Goal: Use online tool/utility: Utilize a website feature to perform a specific function

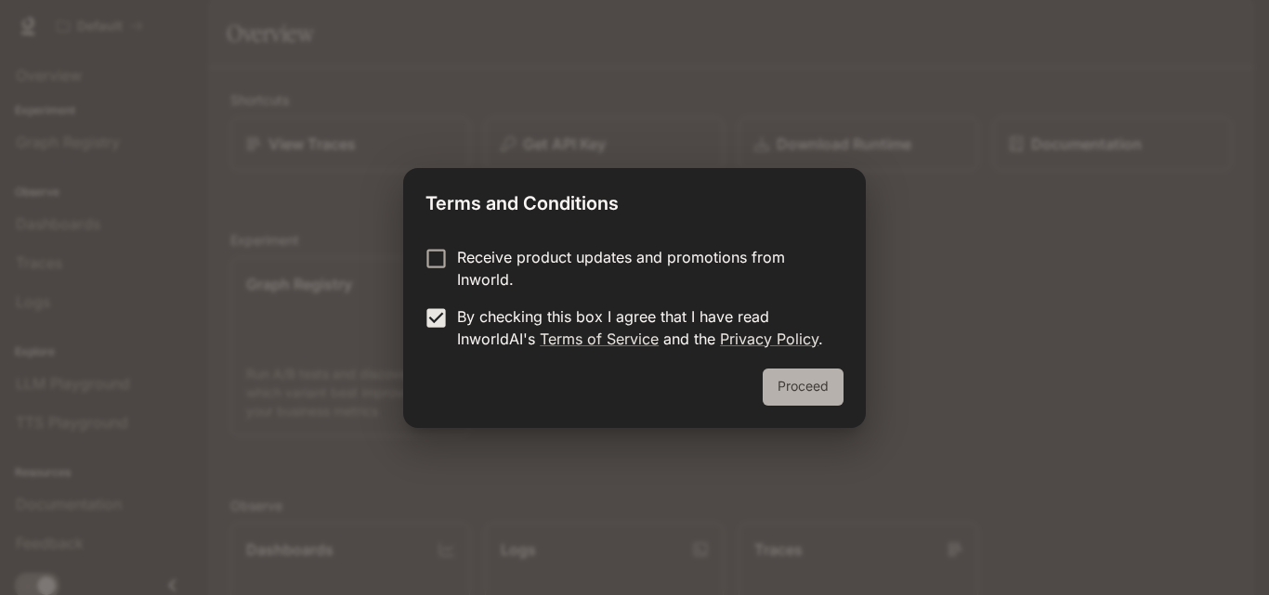
click at [798, 391] on button "Proceed" at bounding box center [803, 387] width 81 height 37
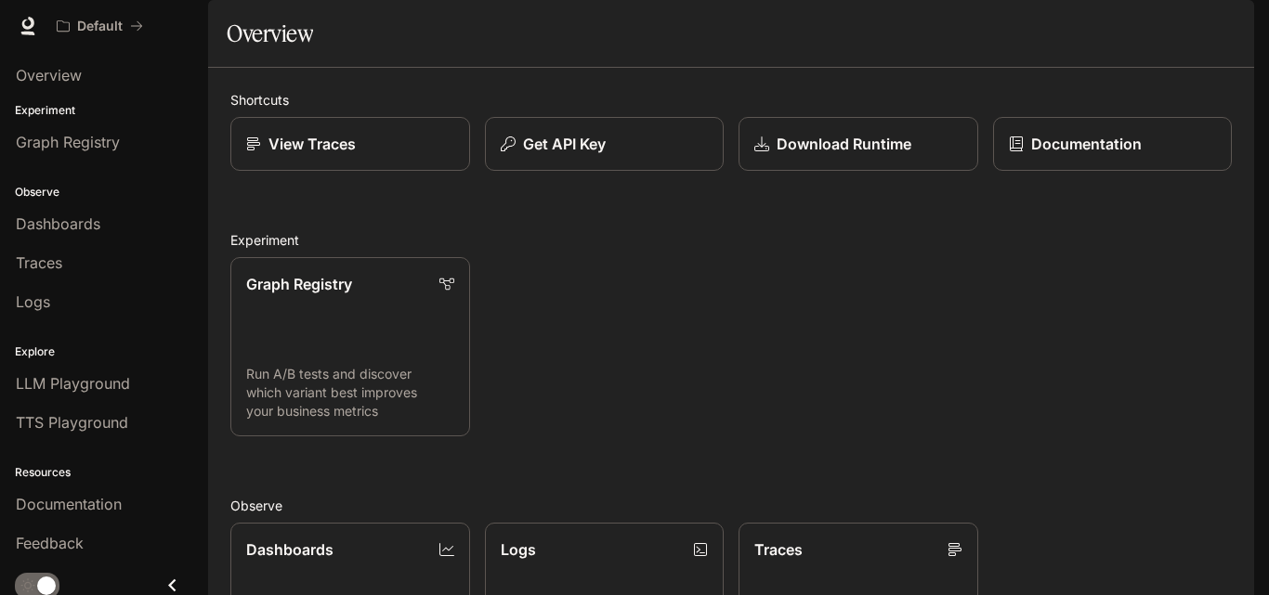
click at [798, 391] on body "Skip to main content Default Documentation Documentation Portal Overview Experi…" at bounding box center [634, 297] width 1269 height 595
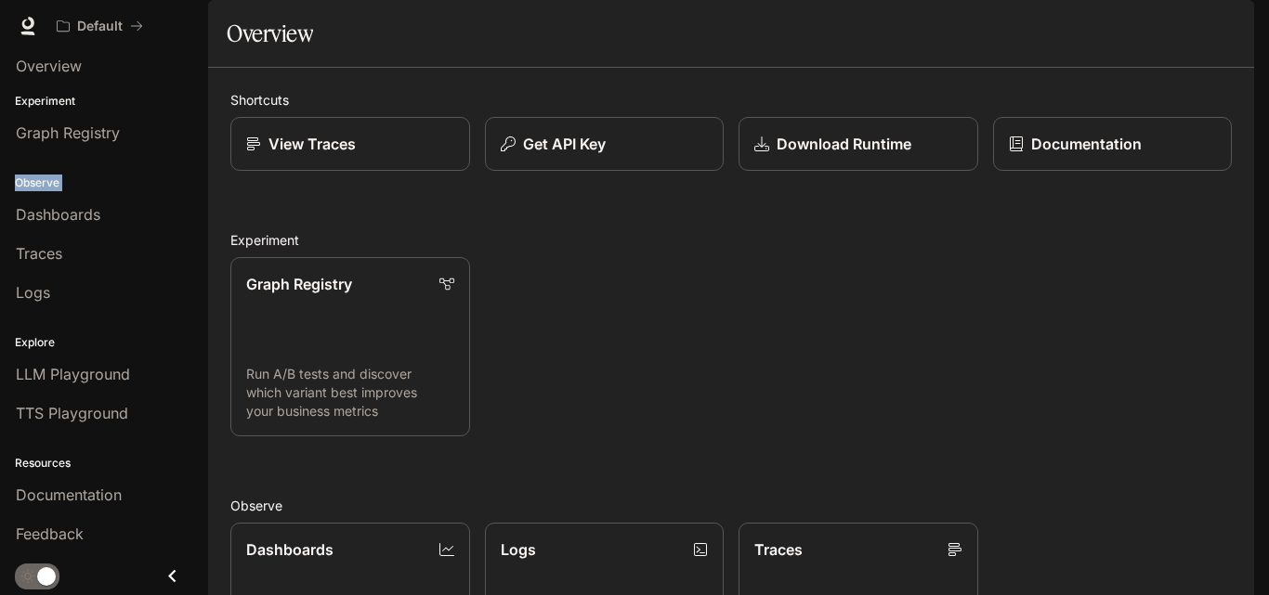
drag, startPoint x: 189, startPoint y: 235, endPoint x: 202, endPoint y: 118, distance: 117.7
click at [202, 118] on div "Portal Overview Experiment Graph Registry Observe Dashboards Traces Logs Explor…" at bounding box center [104, 323] width 208 height 543
click at [630, 328] on div "Graph Registry Run A/B tests and discover which variant best improves your busi…" at bounding box center [724, 339] width 1016 height 194
click at [990, 20] on div "Default" at bounding box center [568, 25] width 1040 height 37
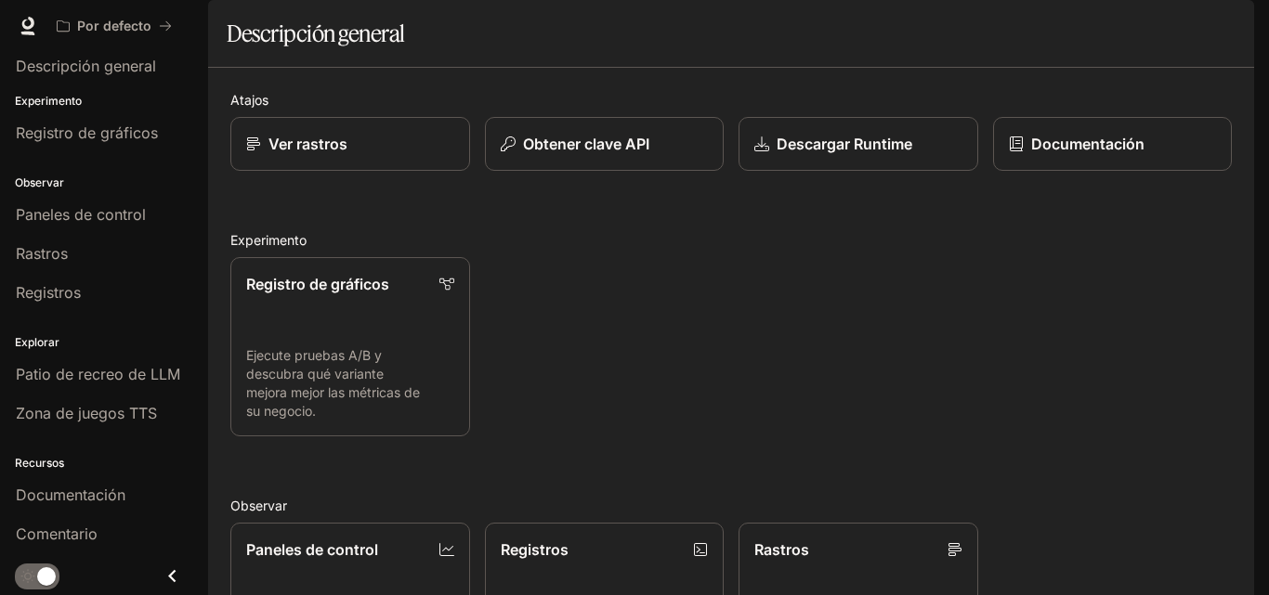
click at [723, 414] on div "Registro de gráficos Ejecute pruebas A/B y descubra qué variante mejora mejor l…" at bounding box center [724, 339] width 1016 height 194
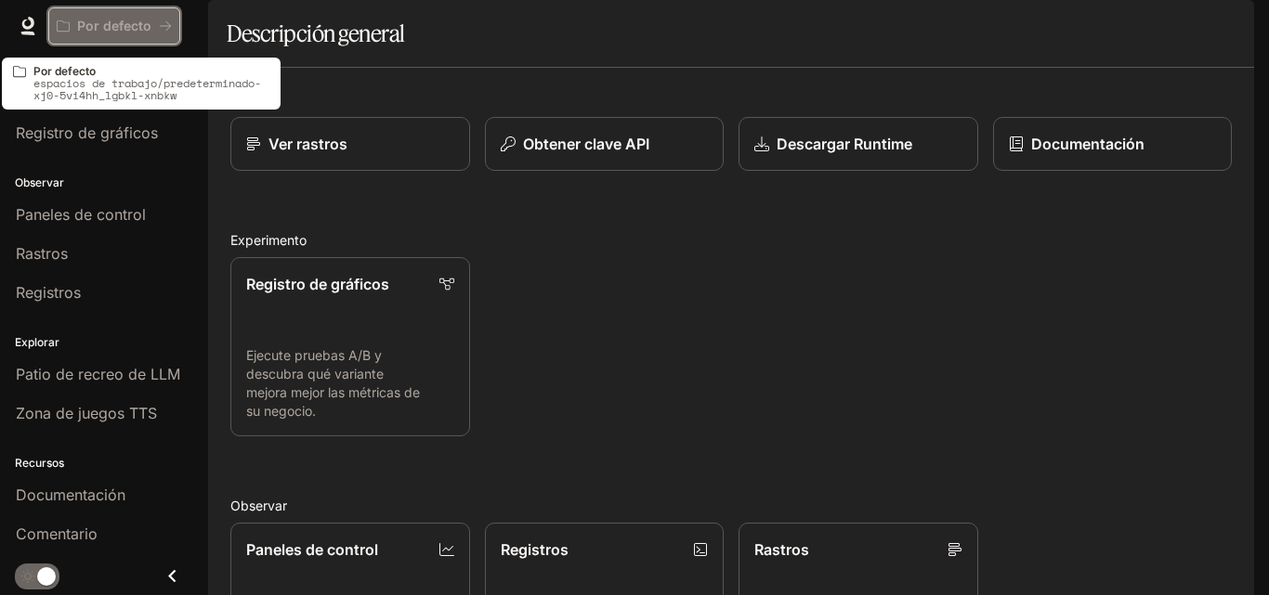
click at [138, 33] on p "Por defecto" at bounding box center [114, 27] width 74 height 16
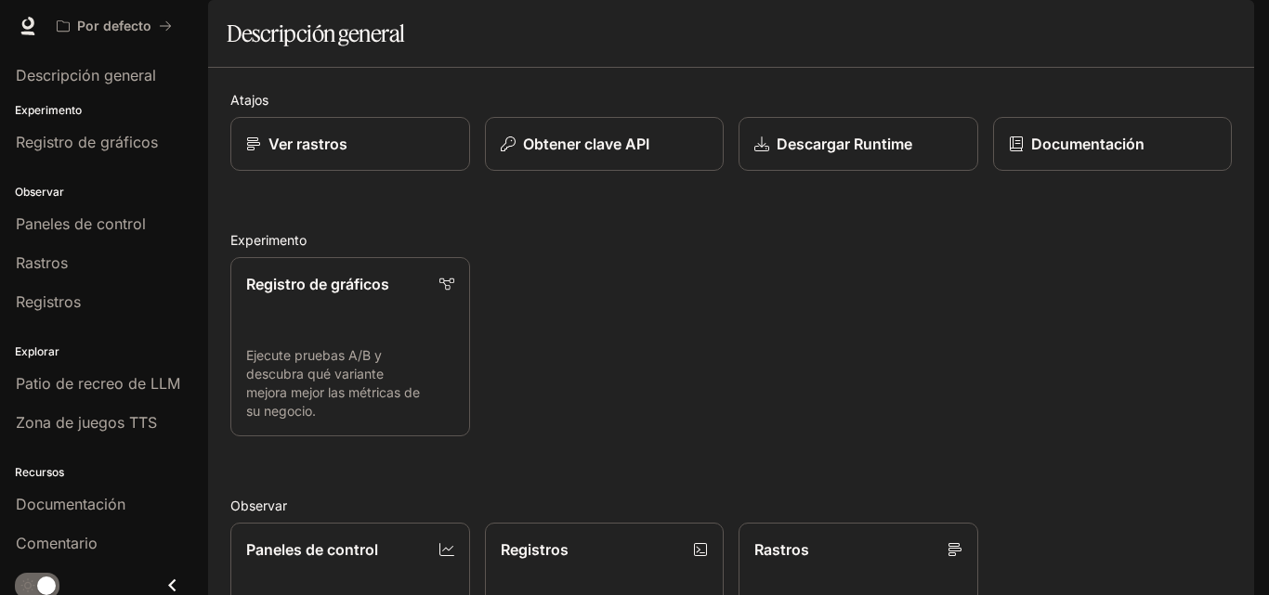
scroll to position [9, 0]
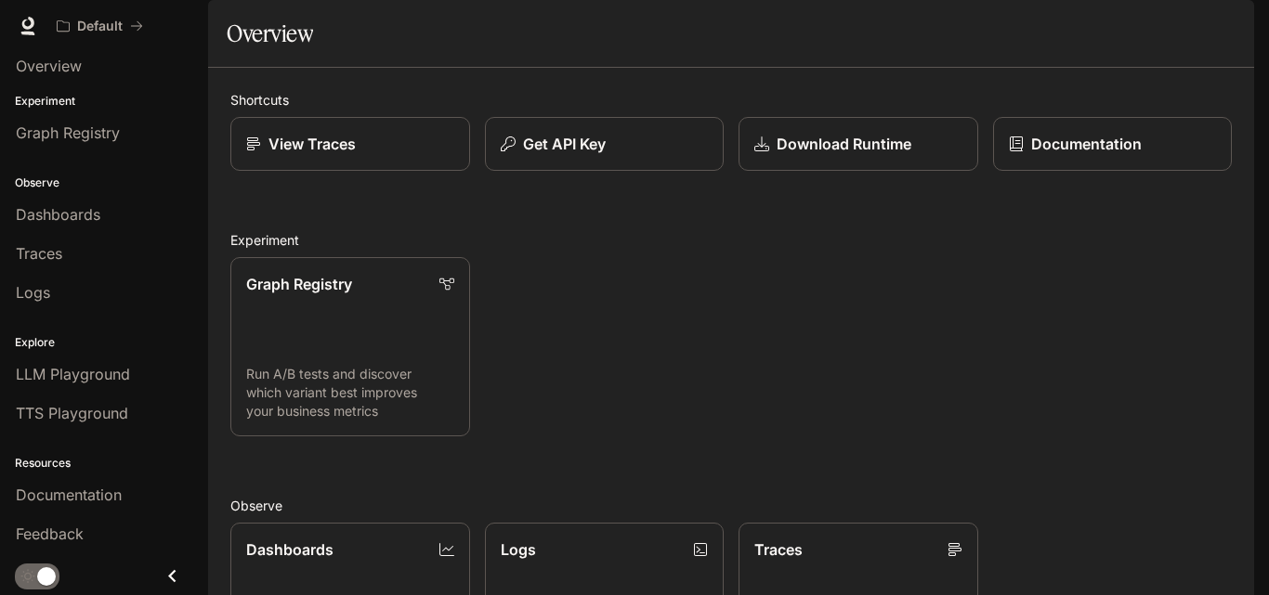
click at [933, 410] on div "Graph Registry Run A/B tests and discover which variant best improves your busi…" at bounding box center [724, 339] width 1016 height 194
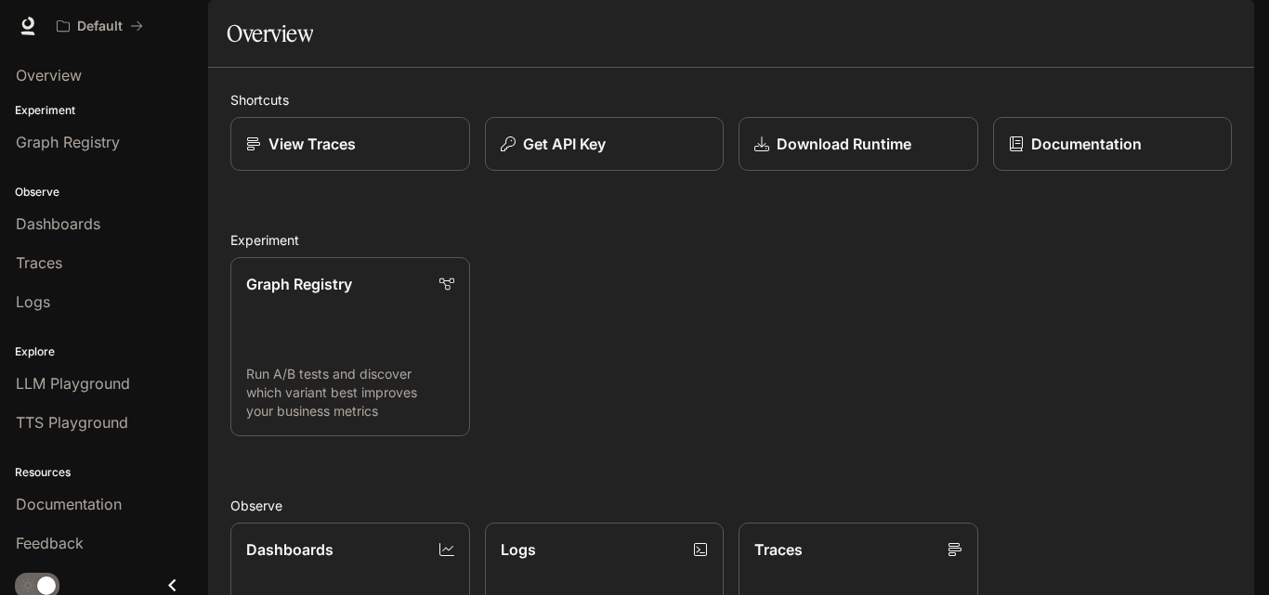
drag, startPoint x: 209, startPoint y: 242, endPoint x: 216, endPoint y: 162, distance: 81.1
click at [216, 162] on div "Shortcuts View Traces Get API Key Download Runtime Documentation Experiment Gra…" at bounding box center [731, 529] width 1046 height 922
click at [33, 64] on span "Overview" at bounding box center [49, 75] width 66 height 22
click at [882, 315] on div "Graph Registry Run A/B tests and discover which variant best improves your busi…" at bounding box center [724, 339] width 1016 height 194
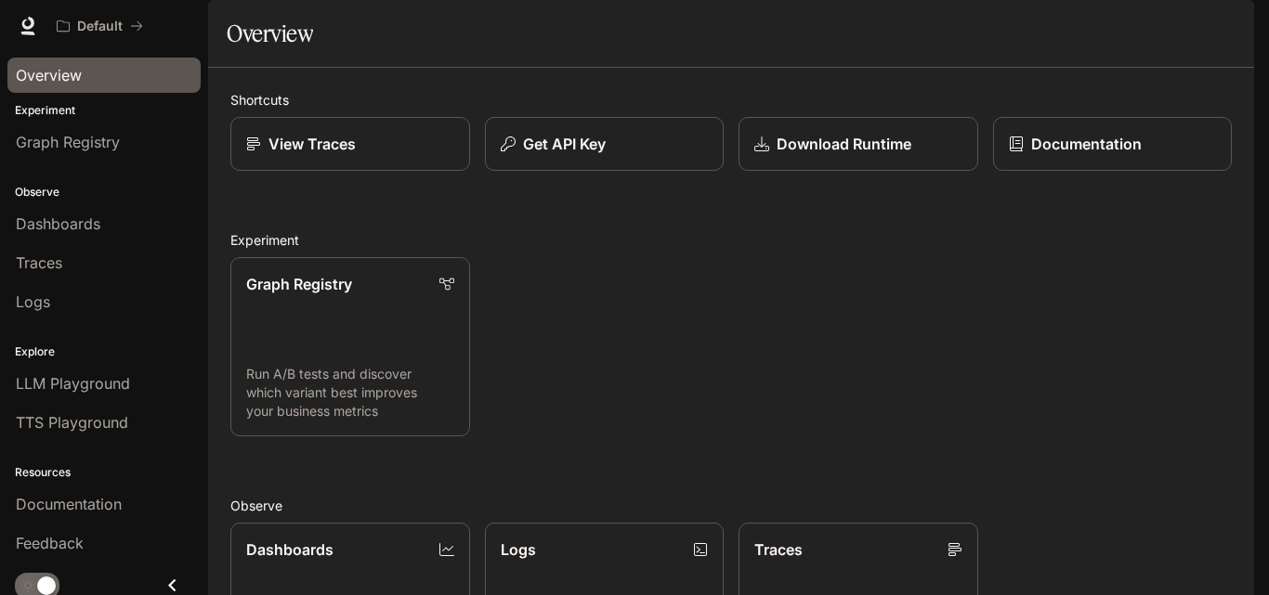
click at [1236, 31] on img "button" at bounding box center [1228, 26] width 26 height 26
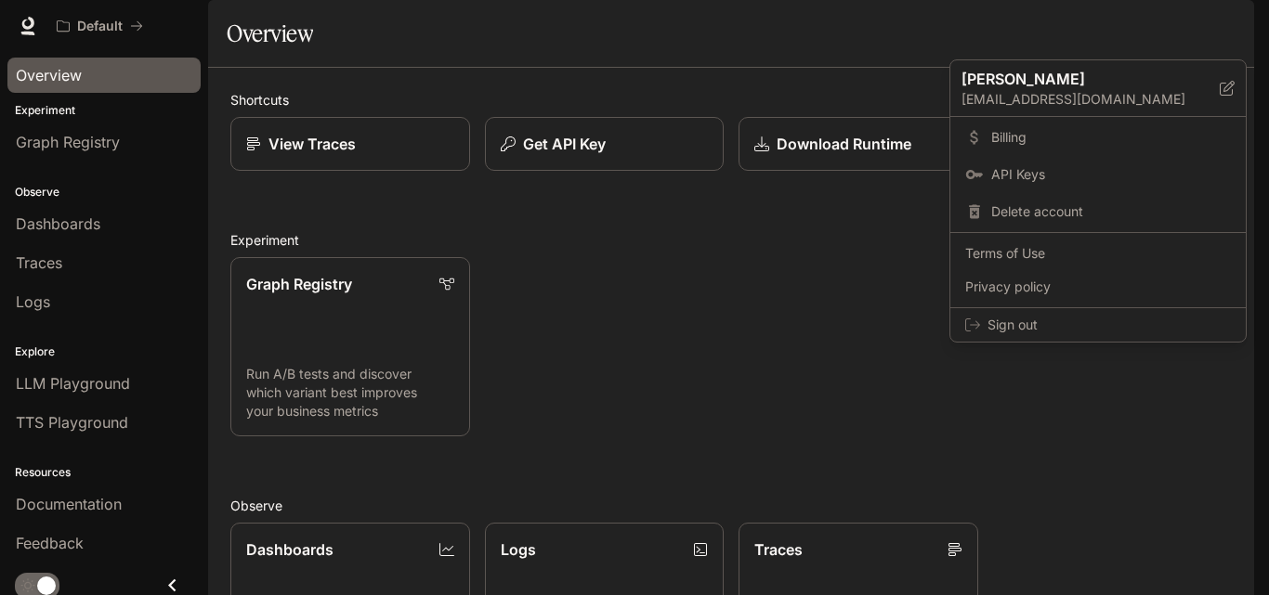
click at [732, 81] on div at bounding box center [634, 297] width 1269 height 595
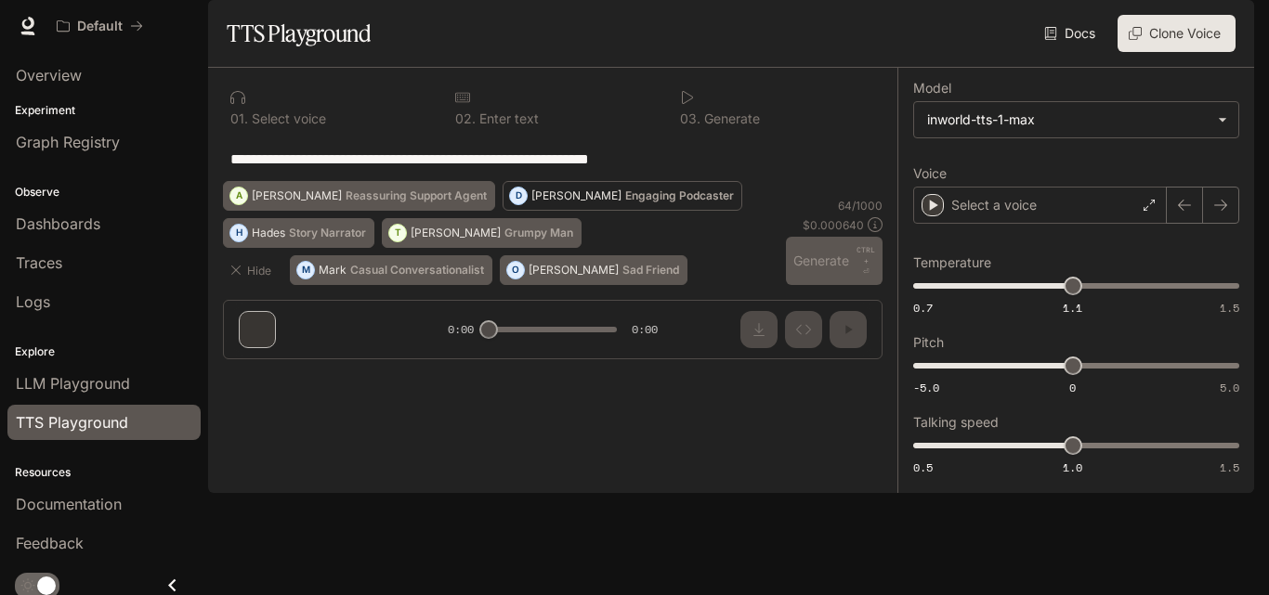
click at [625, 202] on p "Engaging Podcaster" at bounding box center [679, 195] width 109 height 11
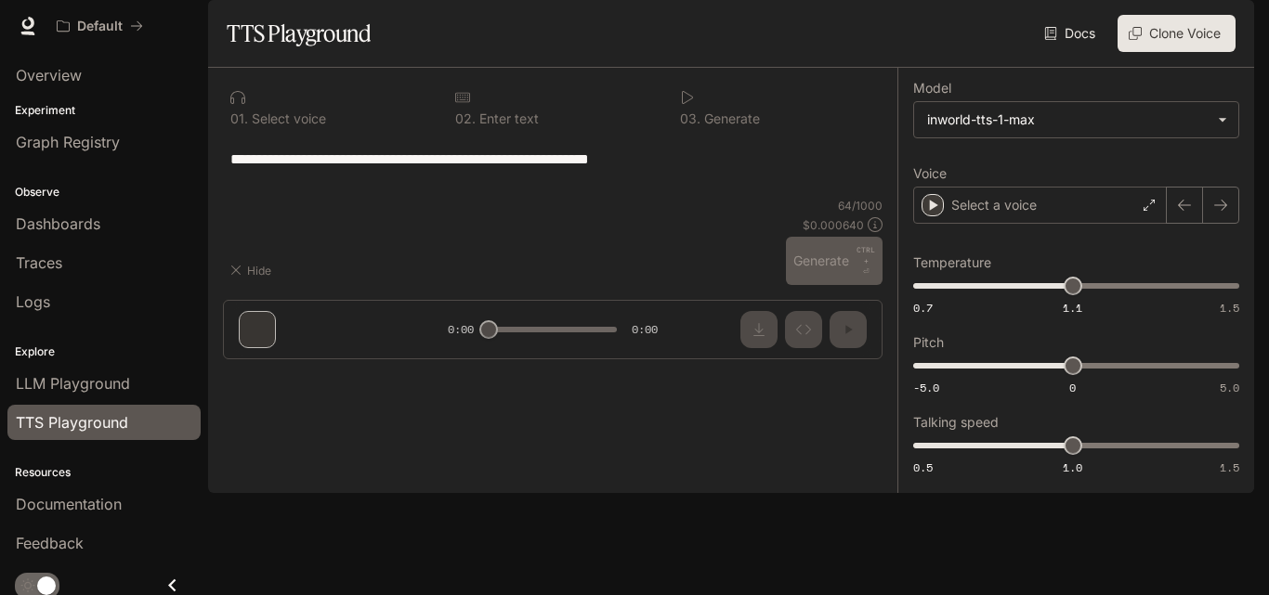
type textarea "**********"
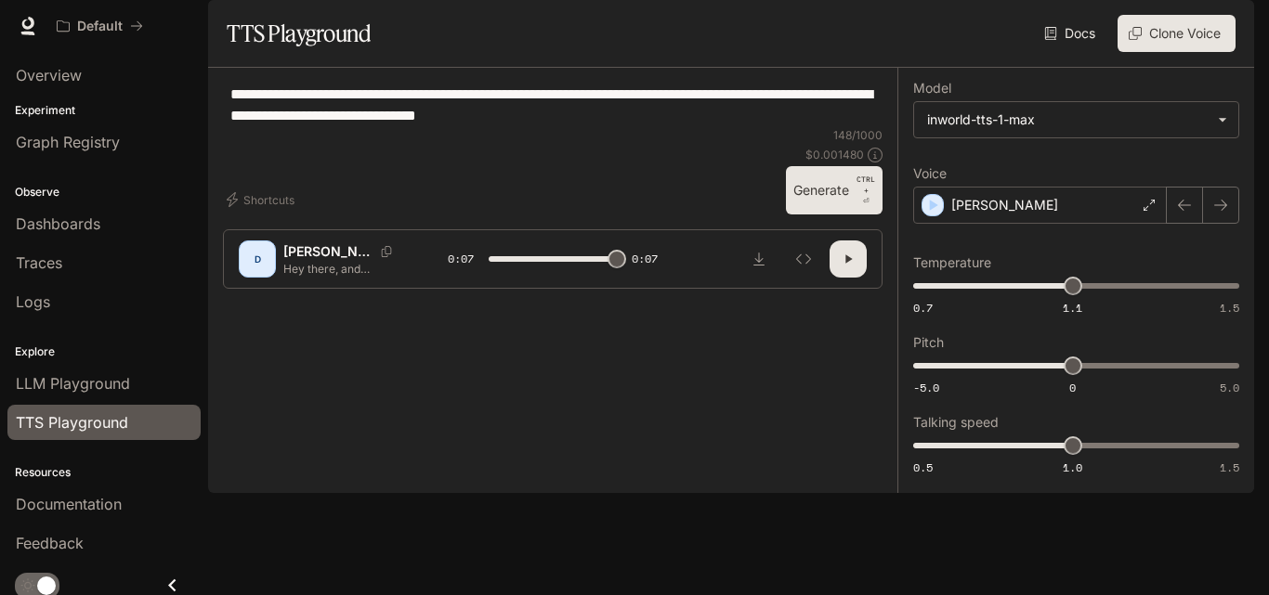
type input "*"
click at [644, 126] on textarea "**********" at bounding box center [552, 105] width 645 height 43
drag, startPoint x: 644, startPoint y: 164, endPoint x: 229, endPoint y: 144, distance: 414.8
click at [229, 127] on div "**********" at bounding box center [553, 105] width 660 height 45
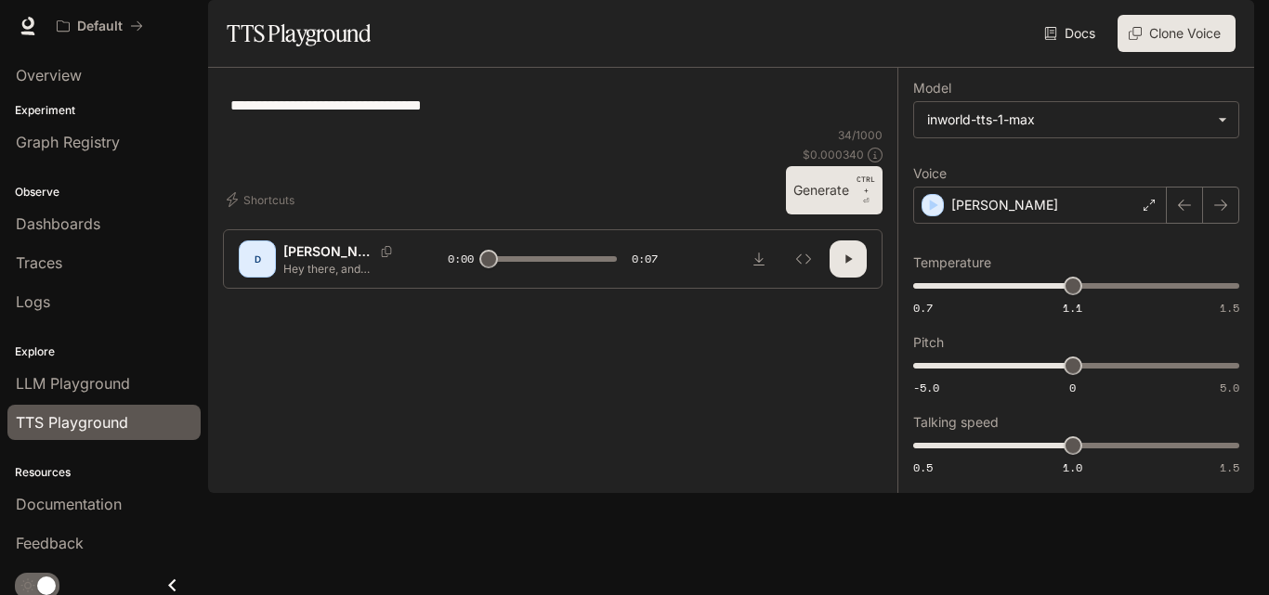
type textarea "**********"
drag, startPoint x: 882, startPoint y: 464, endPoint x: 848, endPoint y: 467, distance: 34.6
click at [848, 304] on div "**********" at bounding box center [552, 186] width 689 height 236
click at [848, 215] on button "Generate CTRL + ⏎" at bounding box center [834, 190] width 97 height 48
type input "*"
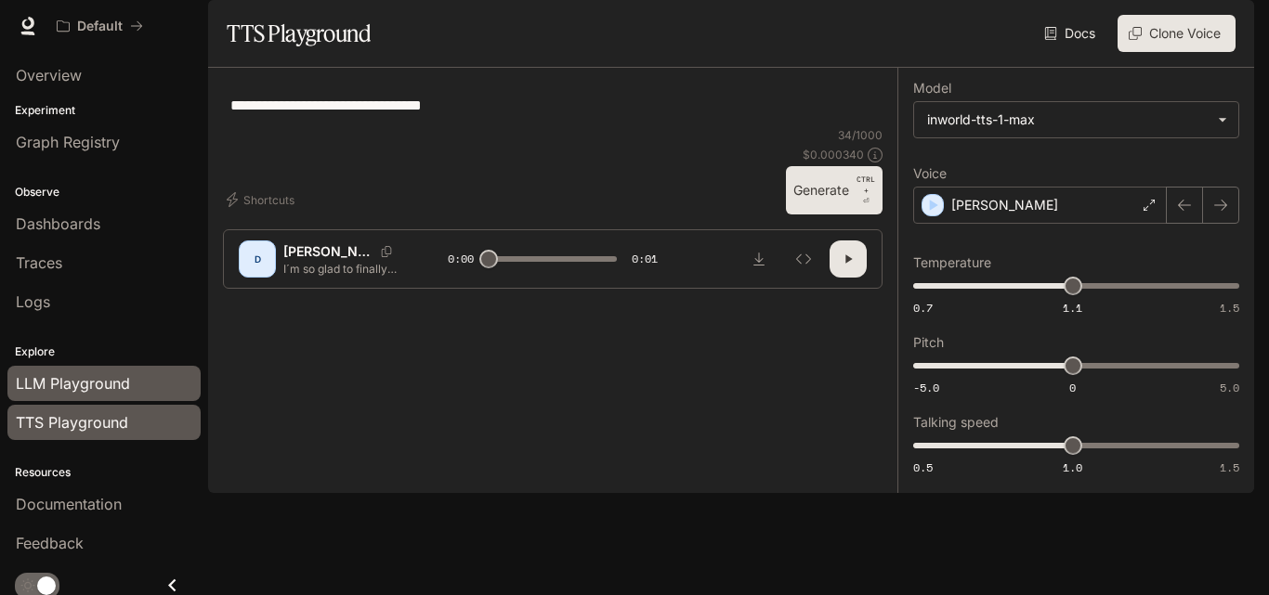
click at [90, 383] on span "LLM Playground" at bounding box center [73, 383] width 114 height 22
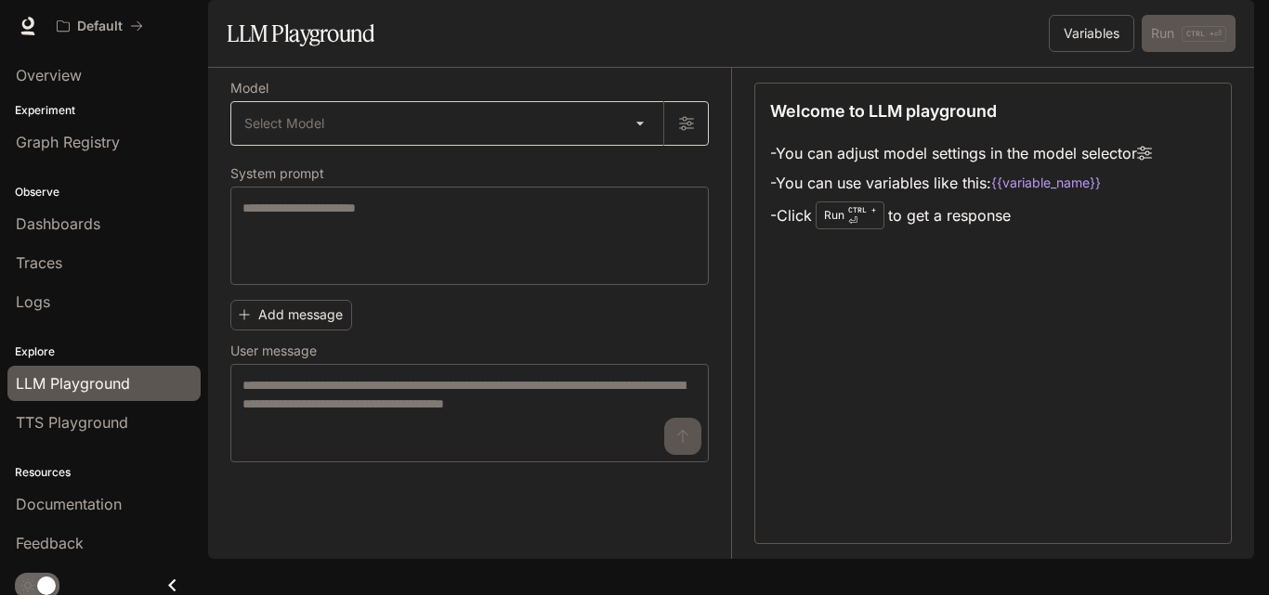
click at [364, 181] on body "Skip to main content Default Documentation Documentation Portal Overview Experi…" at bounding box center [634, 297] width 1269 height 595
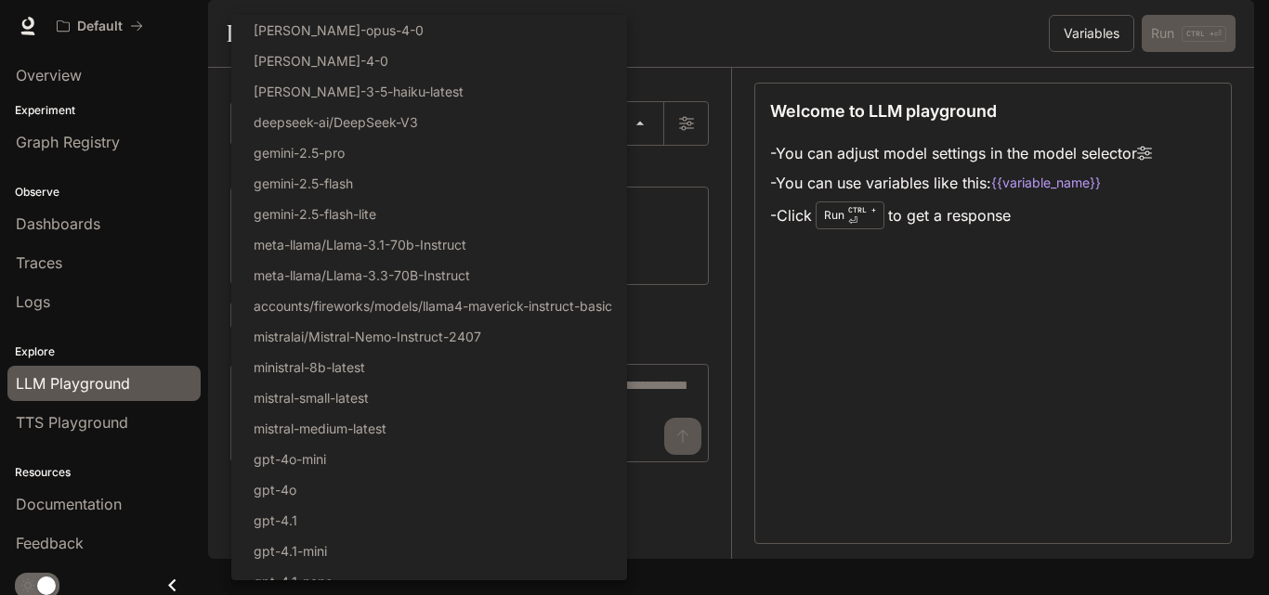
click at [699, 215] on div at bounding box center [634, 297] width 1269 height 595
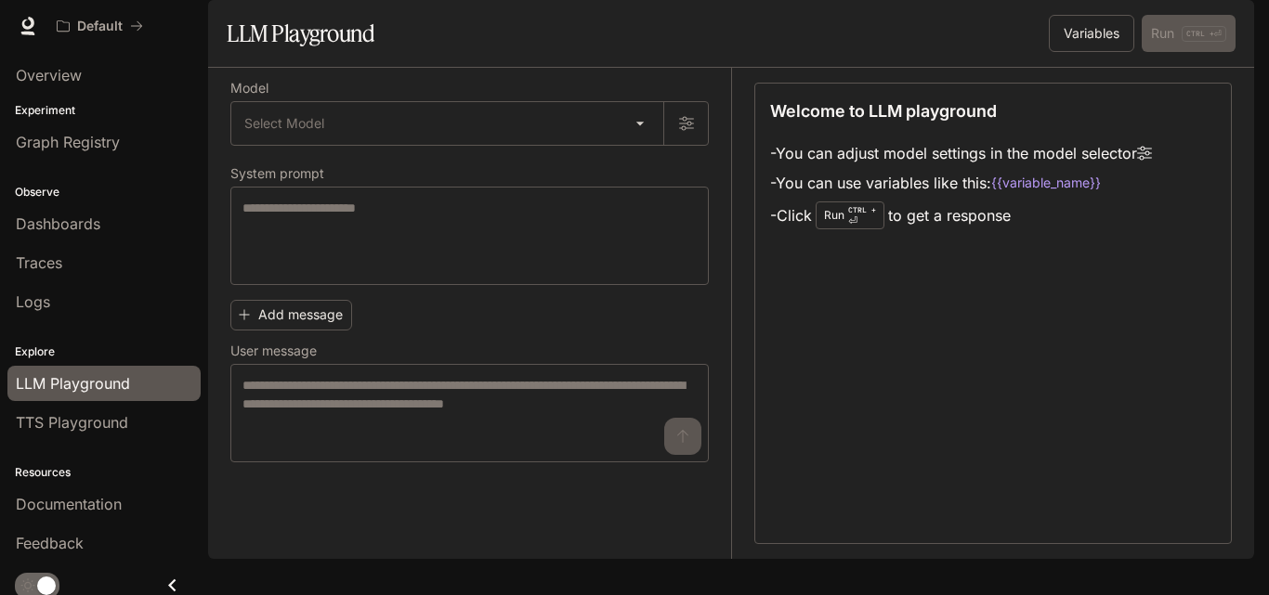
click at [699, 215] on div "Model Select Model ​ System prompt * ​ Add message User message * ​" at bounding box center [469, 273] width 478 height 380
